Goal: Find specific page/section: Find specific page/section

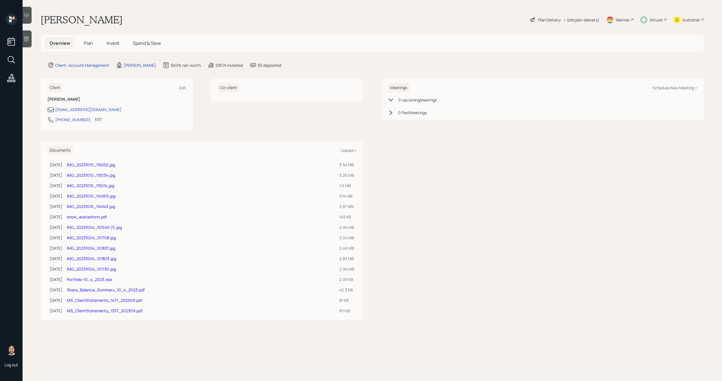
click at [651, 17] on div "Altruist" at bounding box center [656, 20] width 13 height 6
